Goal: Information Seeking & Learning: Learn about a topic

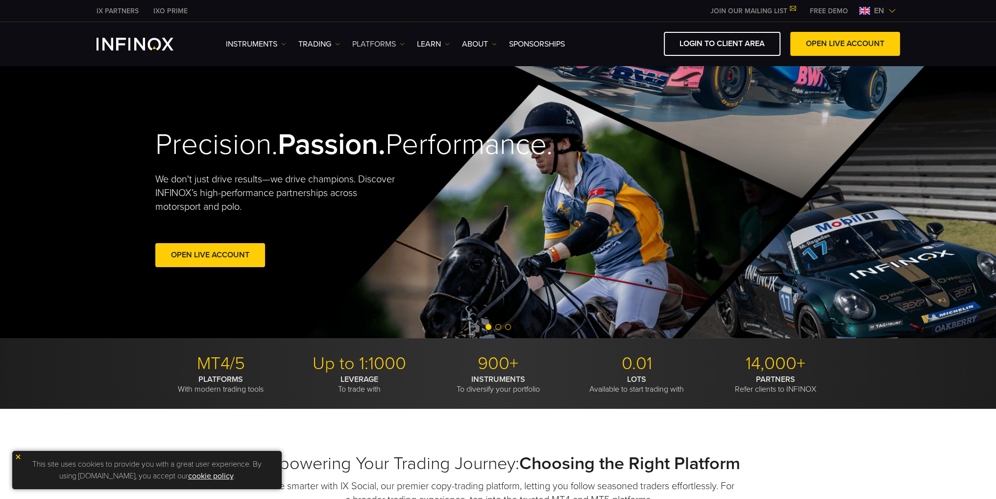
click at [398, 46] on link "PLATFORMS" at bounding box center [378, 44] width 52 height 12
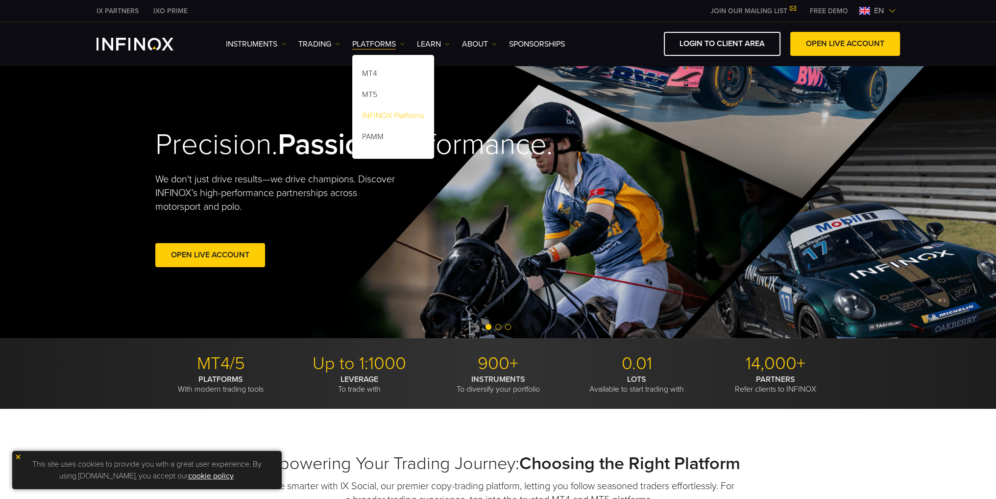
click at [403, 115] on link "INFINOX Platforms" at bounding box center [393, 117] width 82 height 21
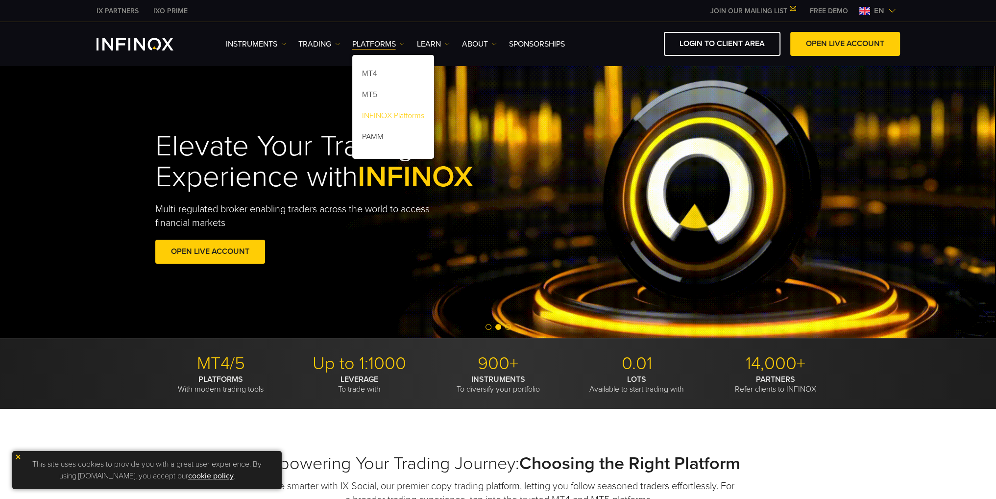
click at [372, 114] on link "INFINOX Platforms" at bounding box center [393, 117] width 82 height 21
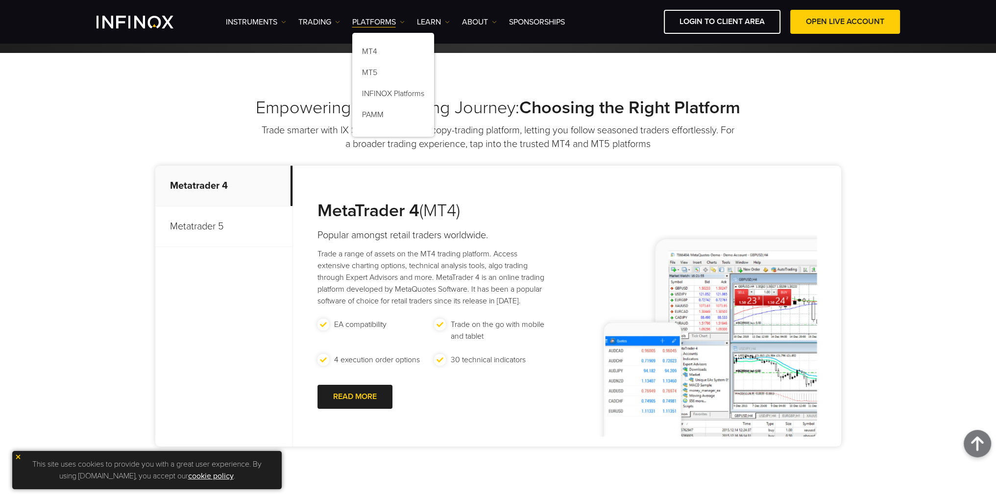
scroll to position [98, 0]
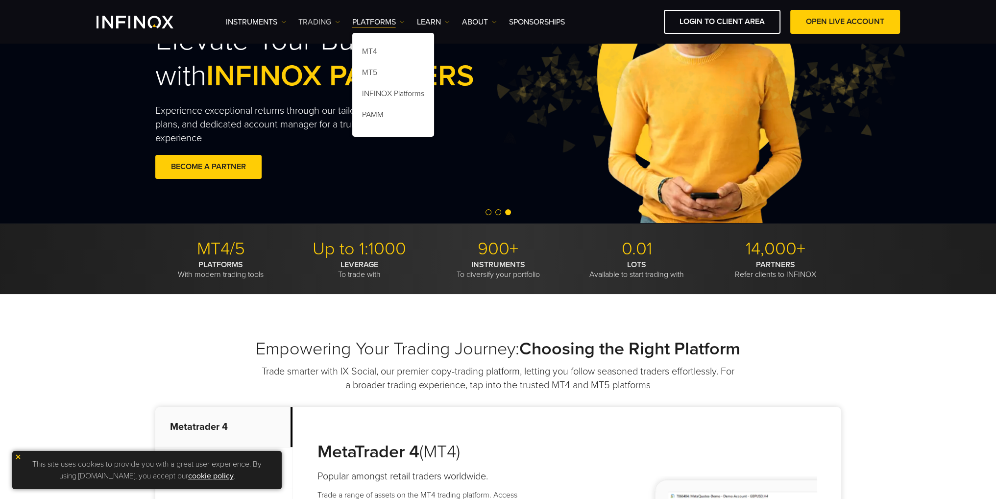
click at [323, 21] on link "TRADING" at bounding box center [319, 22] width 42 height 12
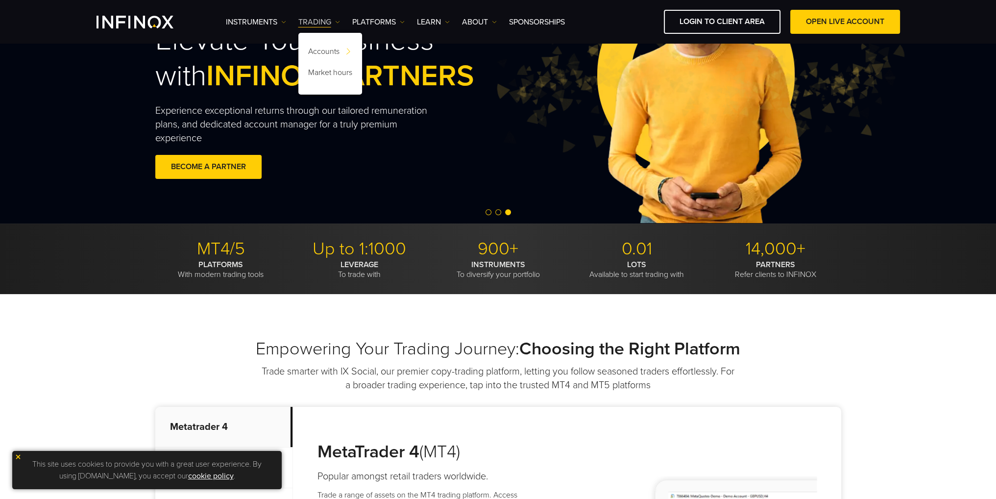
scroll to position [0, 0]
click at [277, 24] on link "Instruments" at bounding box center [256, 22] width 60 height 12
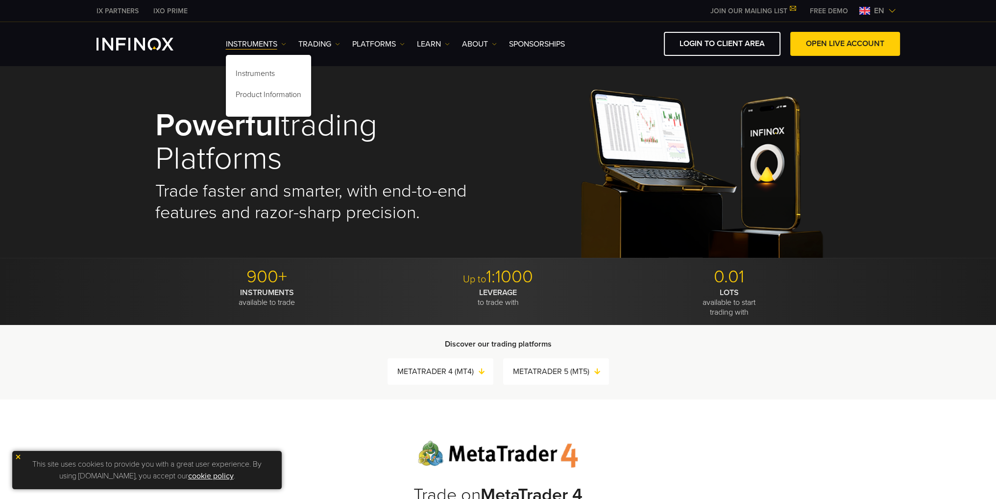
click at [282, 44] on img at bounding box center [283, 44] width 5 height 5
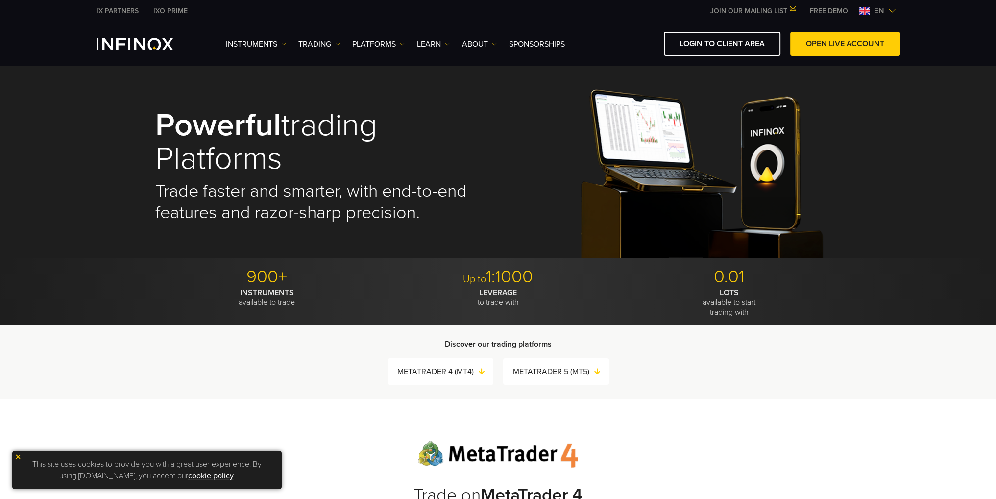
click at [282, 44] on img at bounding box center [283, 44] width 5 height 5
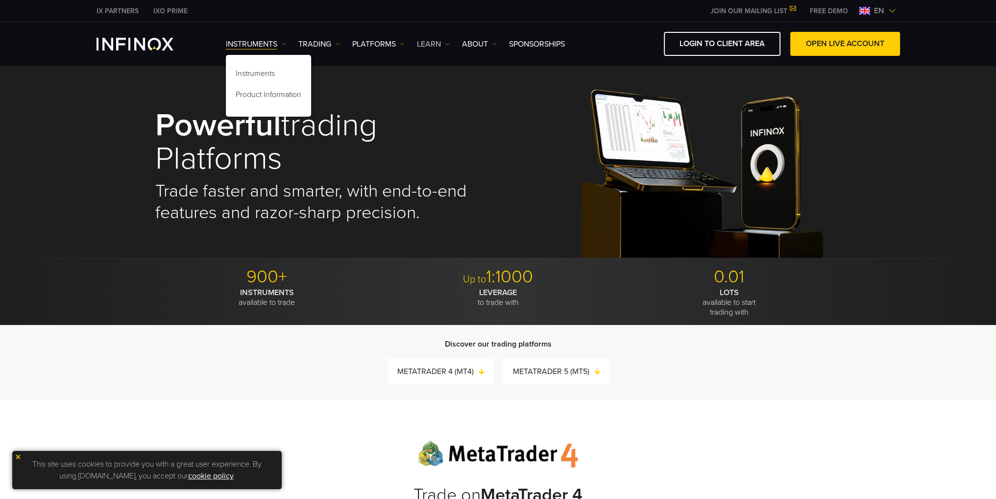
click at [439, 47] on link "Learn" at bounding box center [433, 44] width 33 height 12
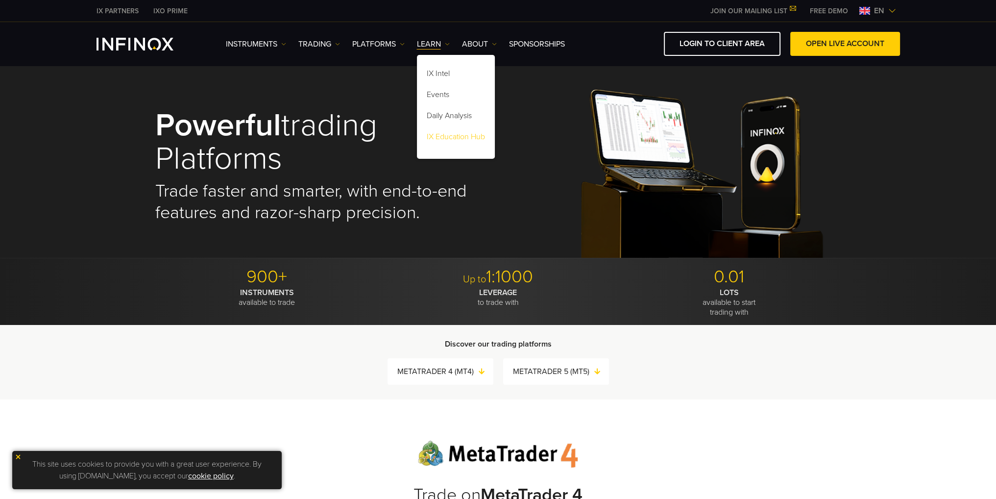
click at [457, 134] on link "IX Education Hub" at bounding box center [456, 138] width 78 height 21
click at [20, 457] on img at bounding box center [18, 456] width 7 height 7
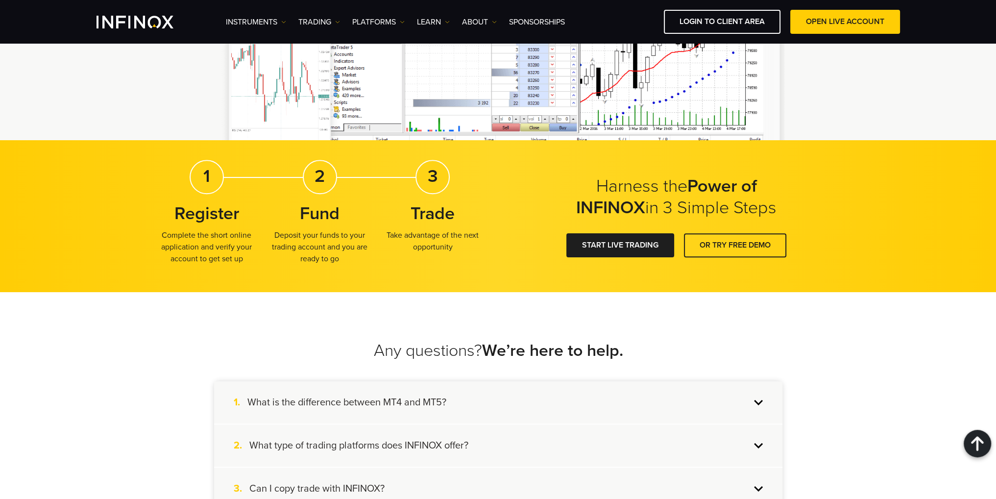
scroll to position [1376, 0]
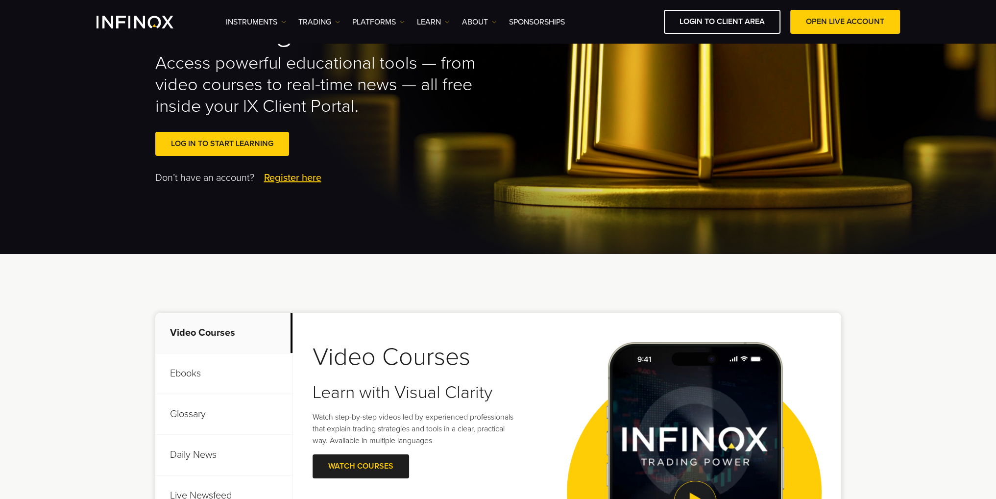
scroll to position [196, 0]
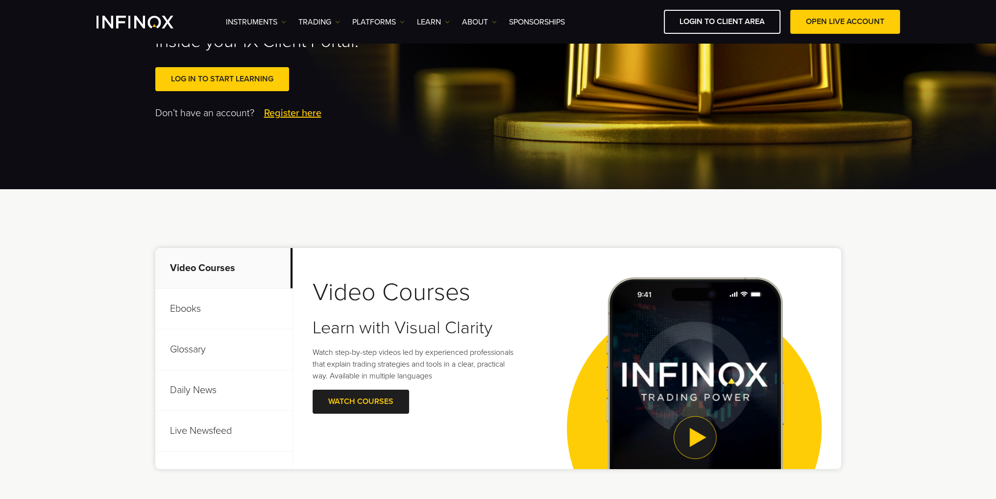
click at [190, 319] on p "Ebooks" at bounding box center [223, 309] width 137 height 41
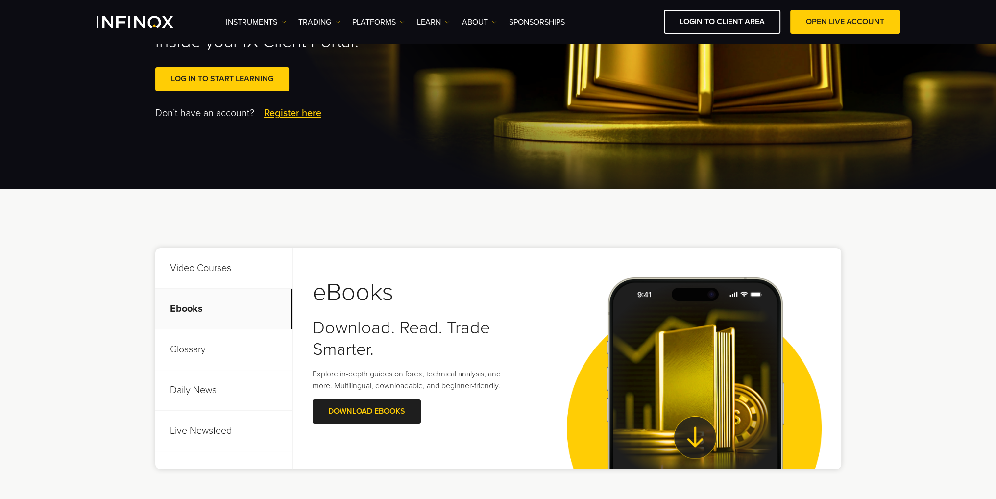
click at [187, 348] on p "Glossary" at bounding box center [223, 349] width 137 height 41
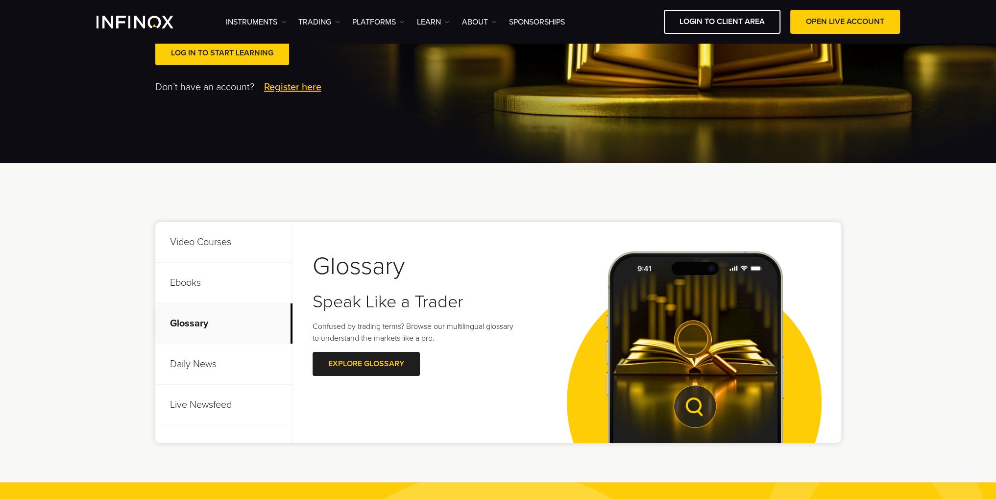
scroll to position [245, 0]
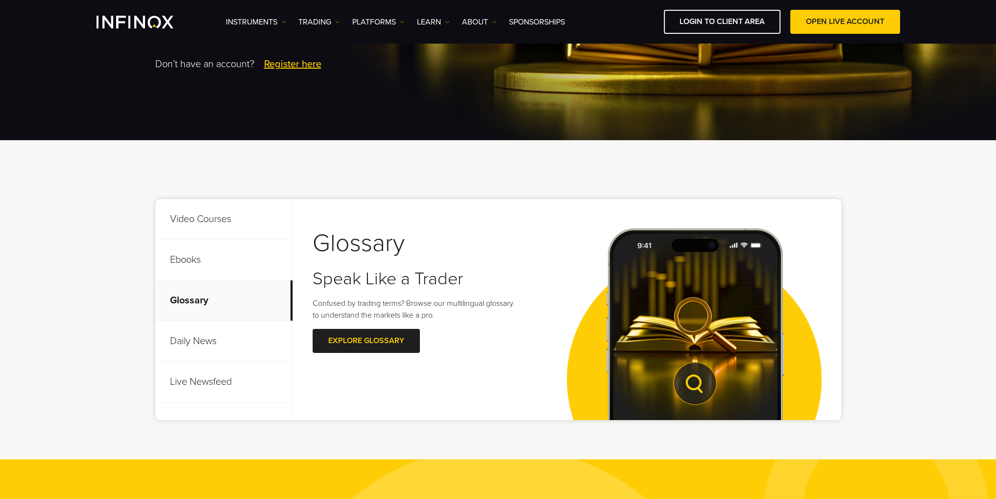
click at [192, 338] on p "Daily News" at bounding box center [223, 341] width 137 height 41
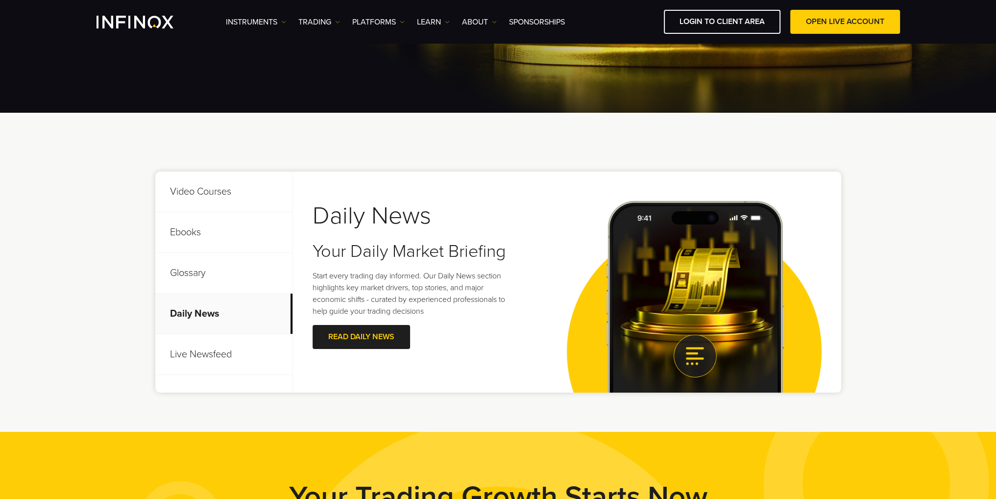
scroll to position [294, 0]
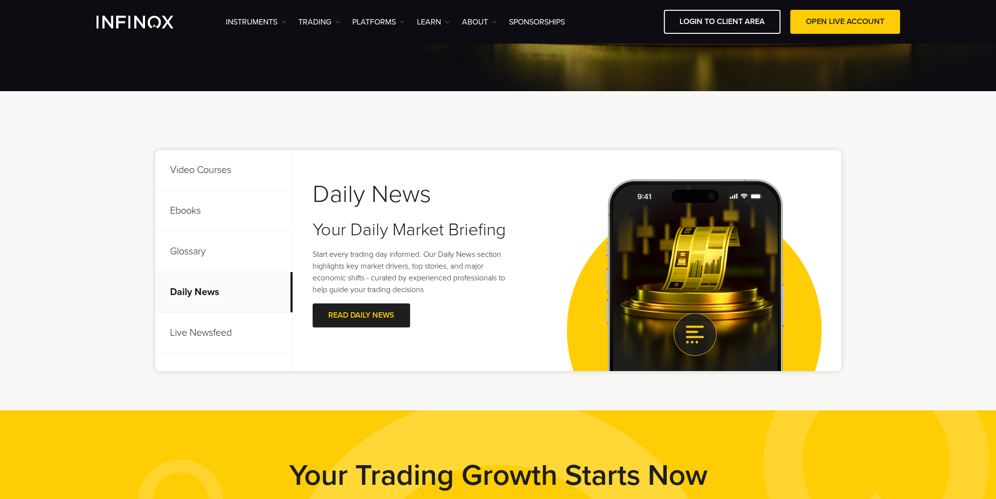
click at [200, 339] on p "Live Newsfeed" at bounding box center [223, 333] width 137 height 41
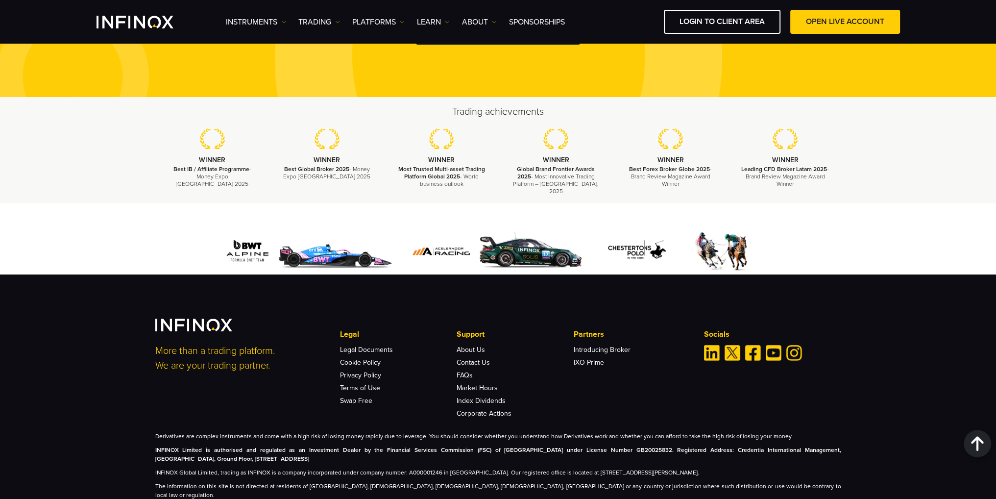
scroll to position [876, 0]
